Goal: Navigation & Orientation: Find specific page/section

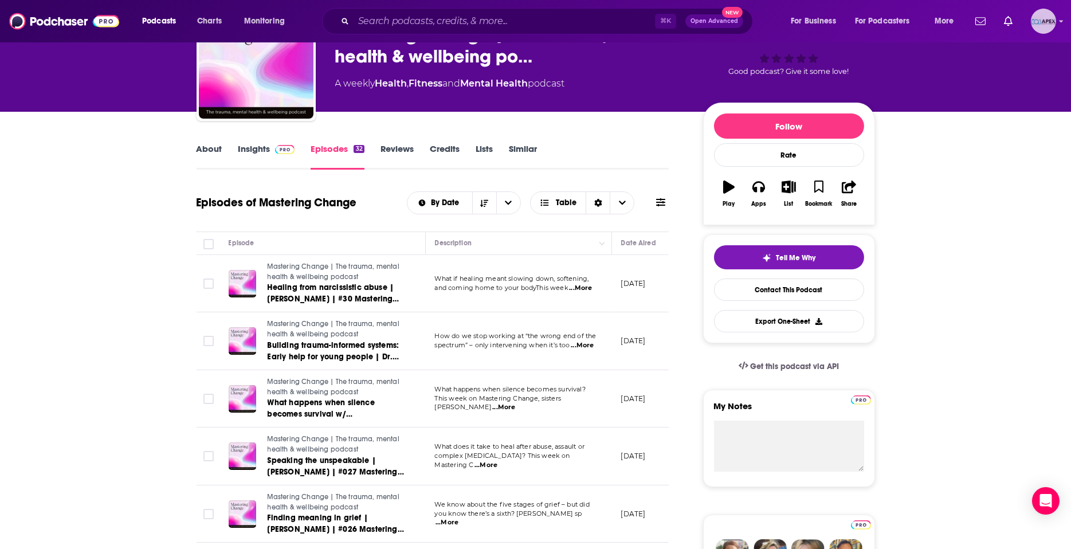
click at [1062, 22] on icon "Show profile menu" at bounding box center [1061, 21] width 5 height 7
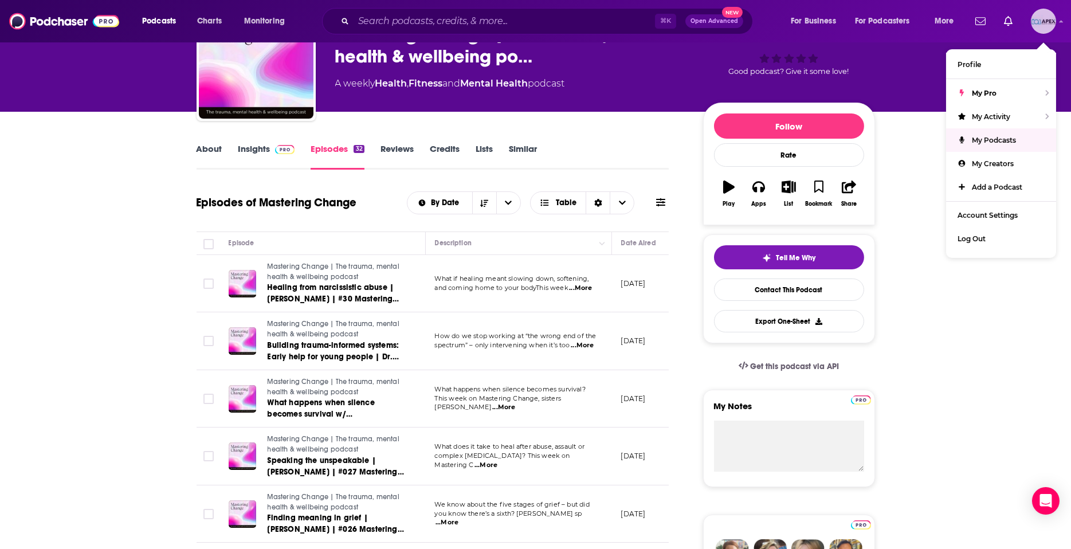
click at [988, 140] on span "My Podcasts" at bounding box center [994, 140] width 44 height 9
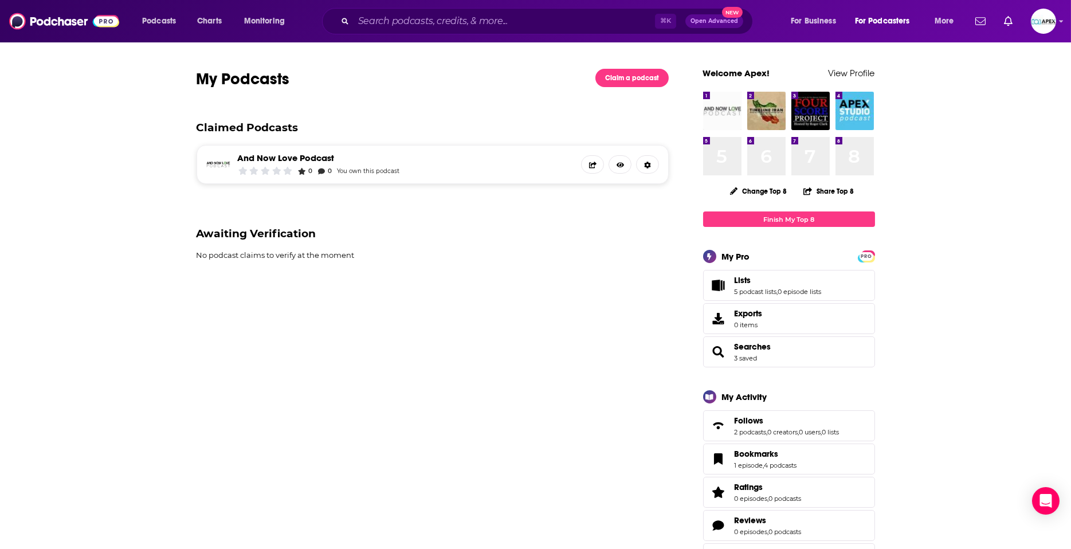
click at [722, 115] on img "And Now Love Podcast" at bounding box center [722, 111] width 38 height 38
